Goal: Find specific page/section: Find specific page/section

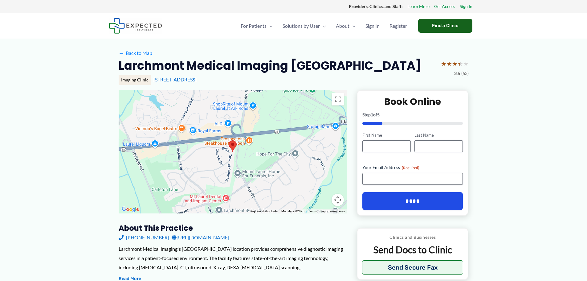
click at [435, 22] on div "Find a Clinic" at bounding box center [445, 26] width 54 height 14
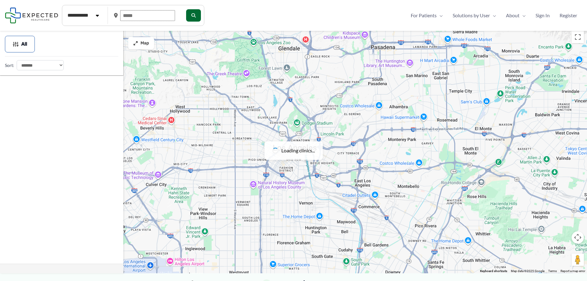
click at [153, 18] on input "text" at bounding box center [147, 15] width 55 height 11
drag, startPoint x: 151, startPoint y: 13, endPoint x: 129, endPoint y: 15, distance: 21.3
click at [129, 15] on input "text" at bounding box center [147, 15] width 55 height 11
click at [111, 15] on form "**********" at bounding box center [133, 15] width 142 height 21
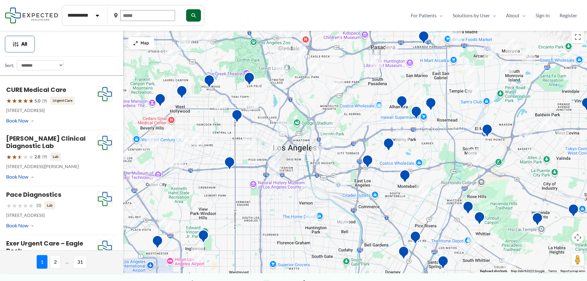
click at [150, 13] on input "text" at bounding box center [147, 15] width 55 height 11
